Goal: Find specific page/section

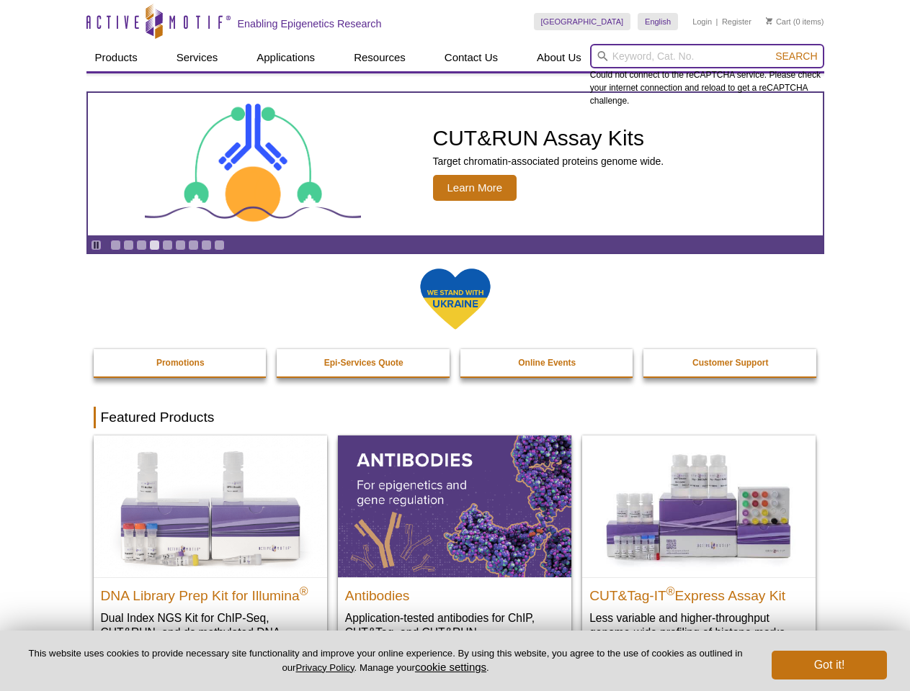
click at [706, 56] on input "search" at bounding box center [707, 56] width 234 height 24
click at [796, 56] on span "Search" at bounding box center [796, 56] width 42 height 12
click at [96, 245] on icon "Pause" at bounding box center [95, 245] width 9 height 9
click at [115, 245] on link "Go to slide 1" at bounding box center [115, 245] width 11 height 11
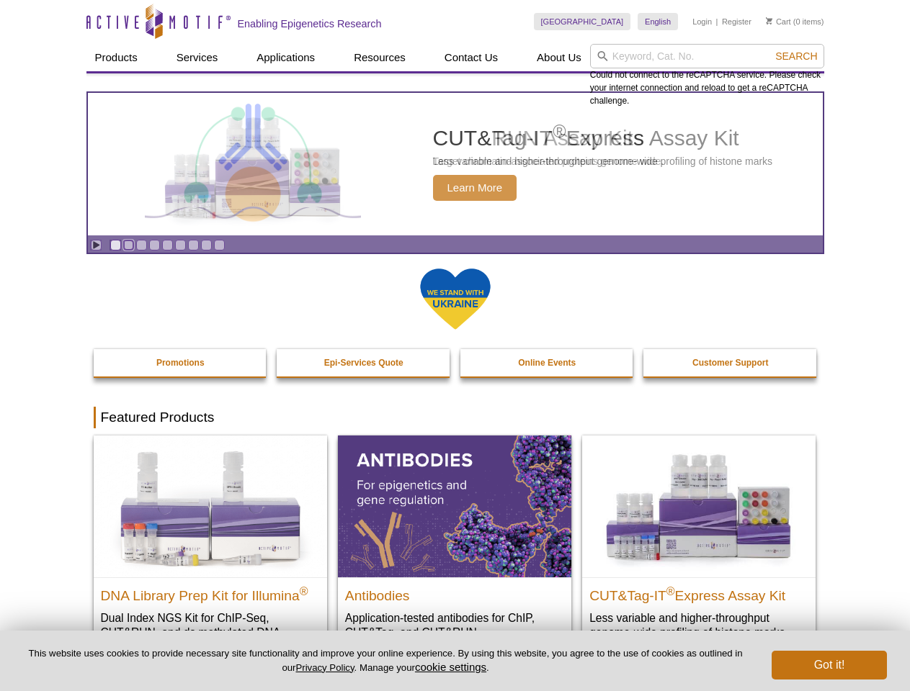
click at [128, 245] on link "Go to slide 2" at bounding box center [128, 245] width 11 height 11
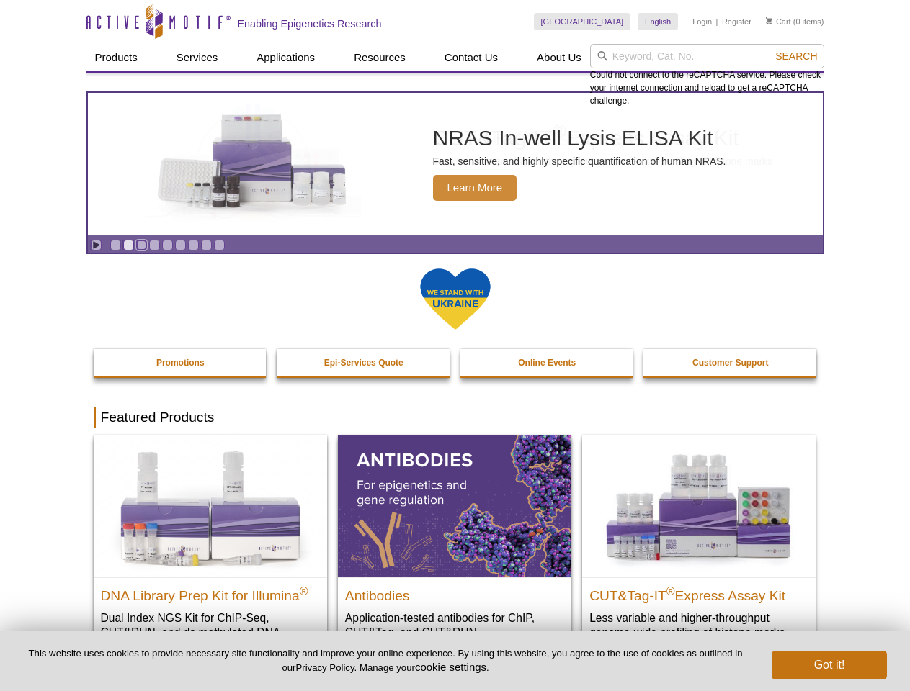
click at [141, 245] on link "Go to slide 3" at bounding box center [141, 245] width 11 height 11
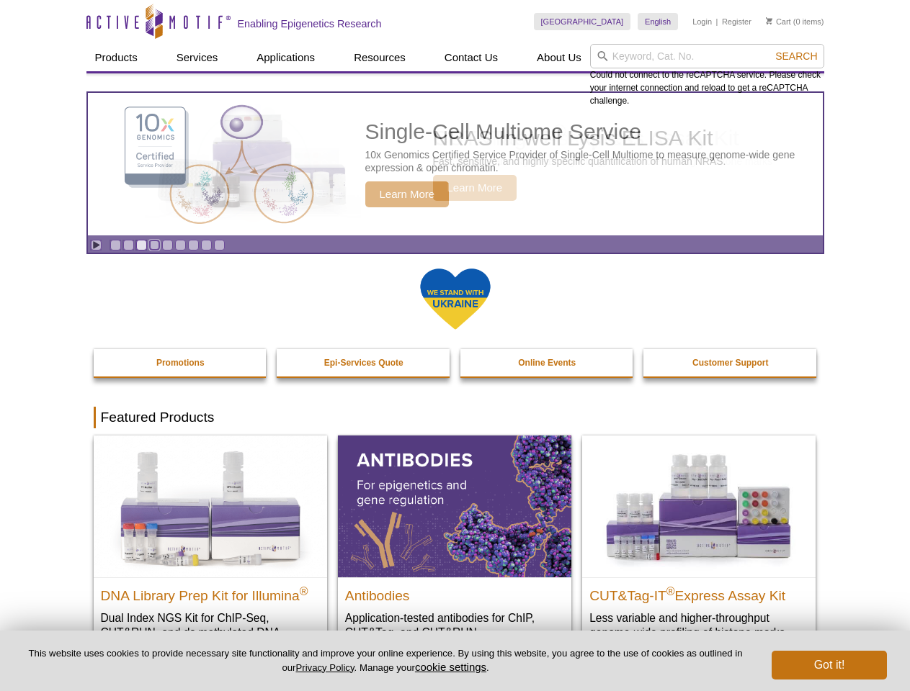
click at [154, 245] on link "Go to slide 4" at bounding box center [154, 245] width 11 height 11
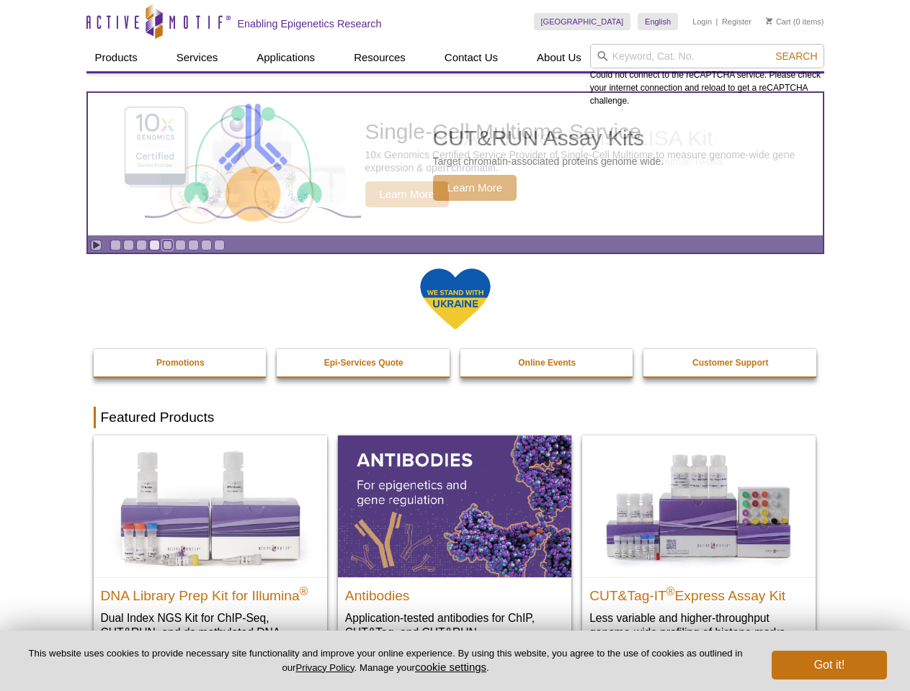
click at [167, 245] on link "Go to slide 5" at bounding box center [167, 245] width 11 height 11
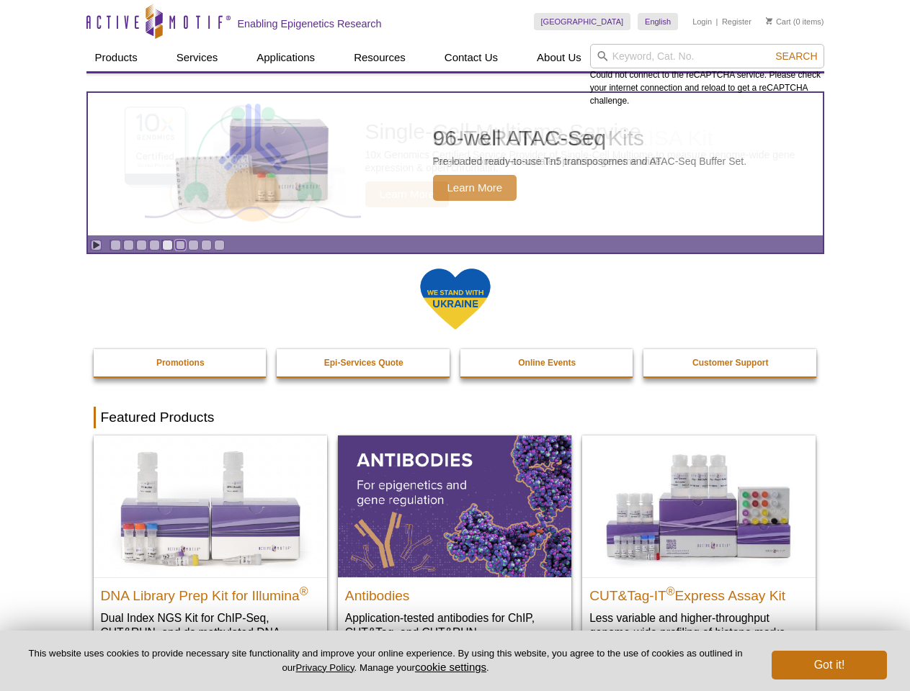
click at [180, 245] on link "Go to slide 6" at bounding box center [180, 245] width 11 height 11
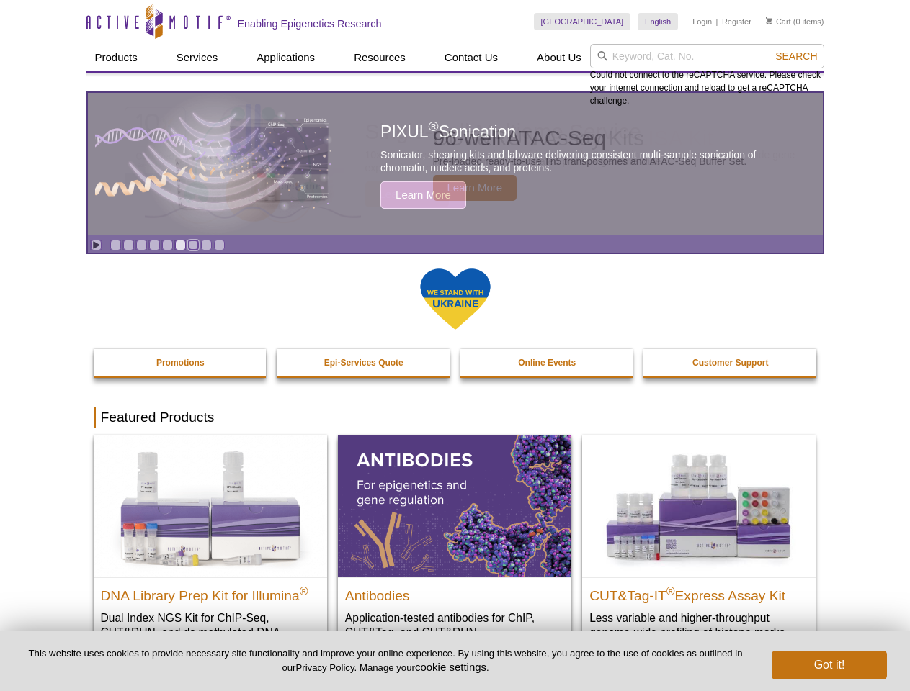
click at [193, 245] on link "Go to slide 7" at bounding box center [193, 245] width 11 height 11
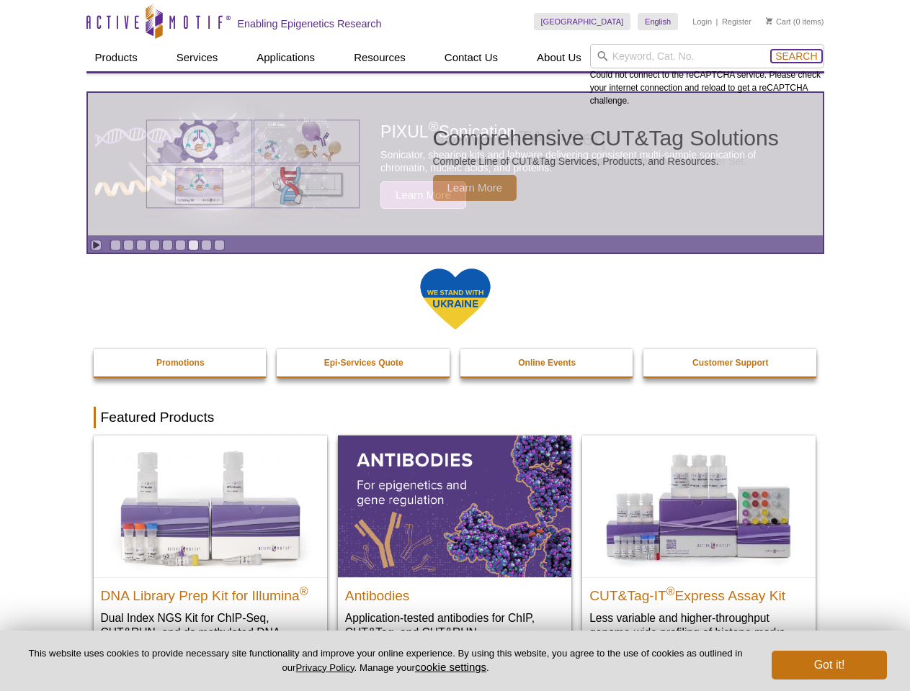
click at [796, 56] on span "Search" at bounding box center [796, 56] width 42 height 12
